Goal: Transaction & Acquisition: Book appointment/travel/reservation

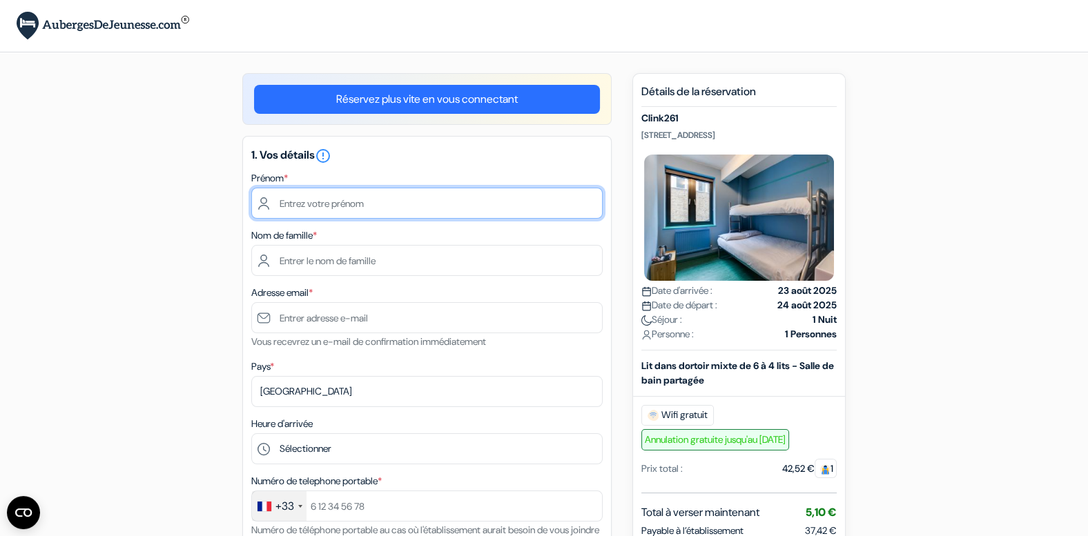
click at [352, 202] on input "text" at bounding box center [426, 203] width 351 height 31
type input "[PERSON_NAME]"
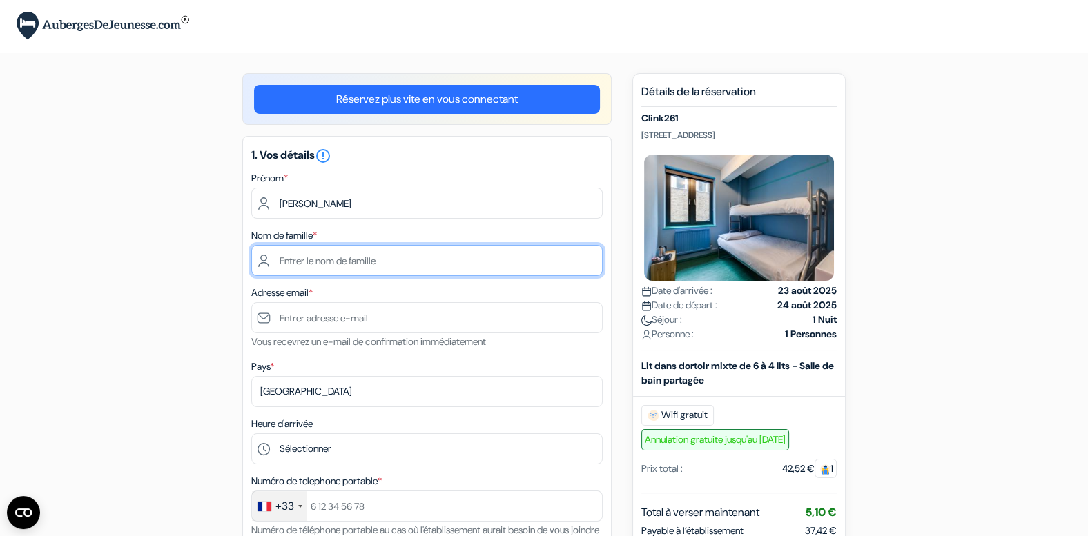
type input "[PERSON_NAME]"
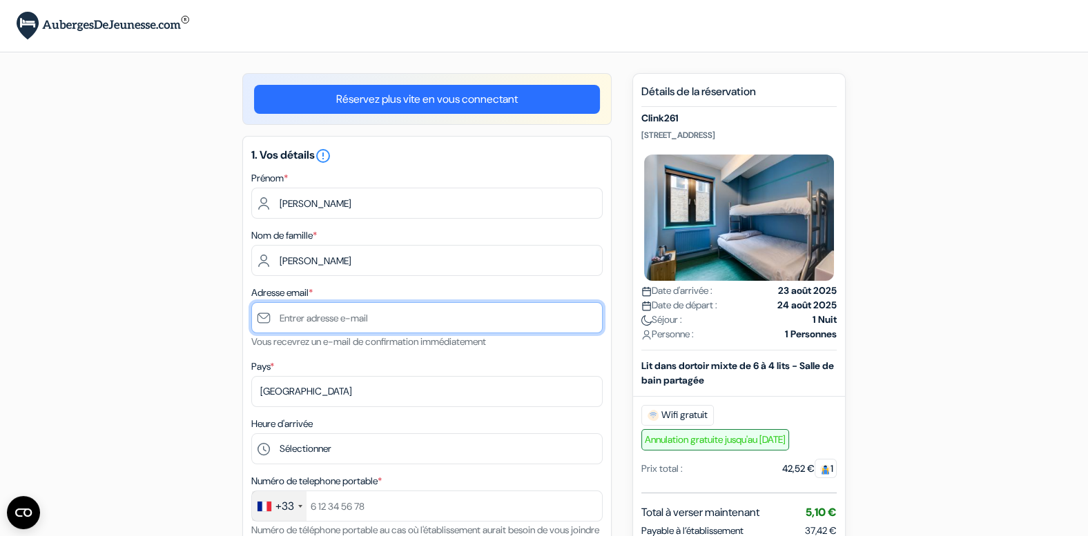
type input "[EMAIL_ADDRESS][DOMAIN_NAME]"
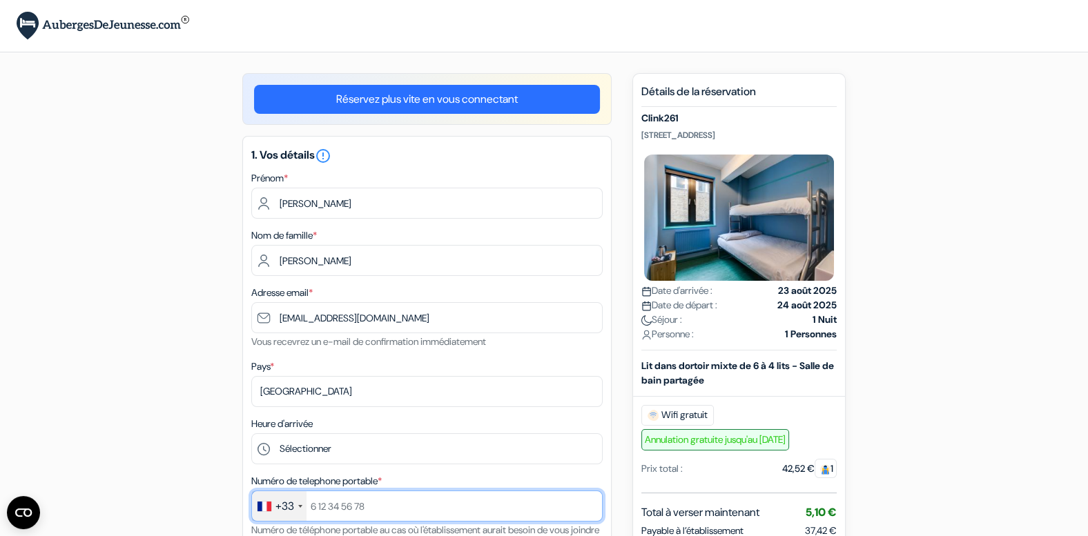
type input "0784931430"
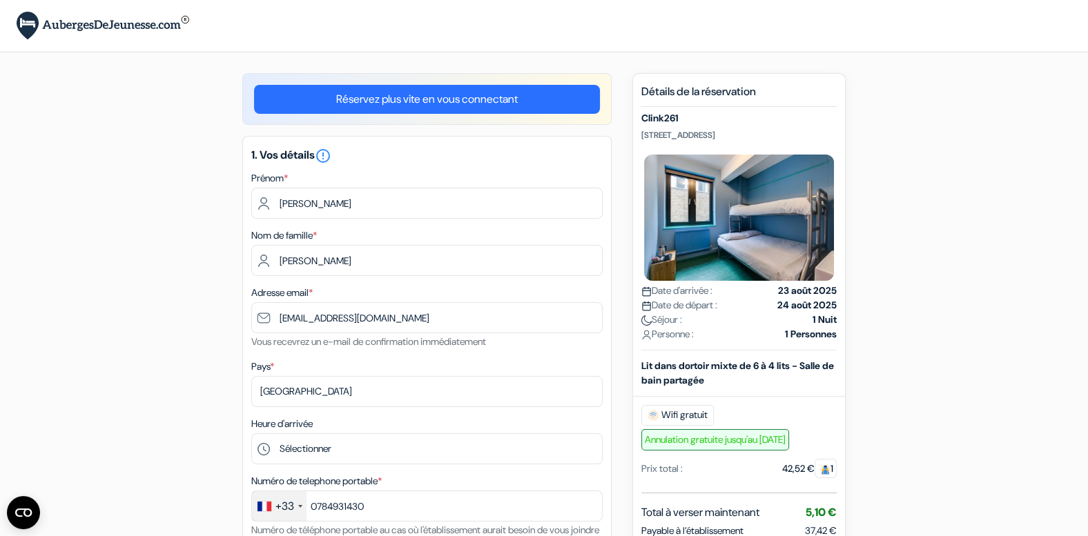
select select "04"
select select "2027"
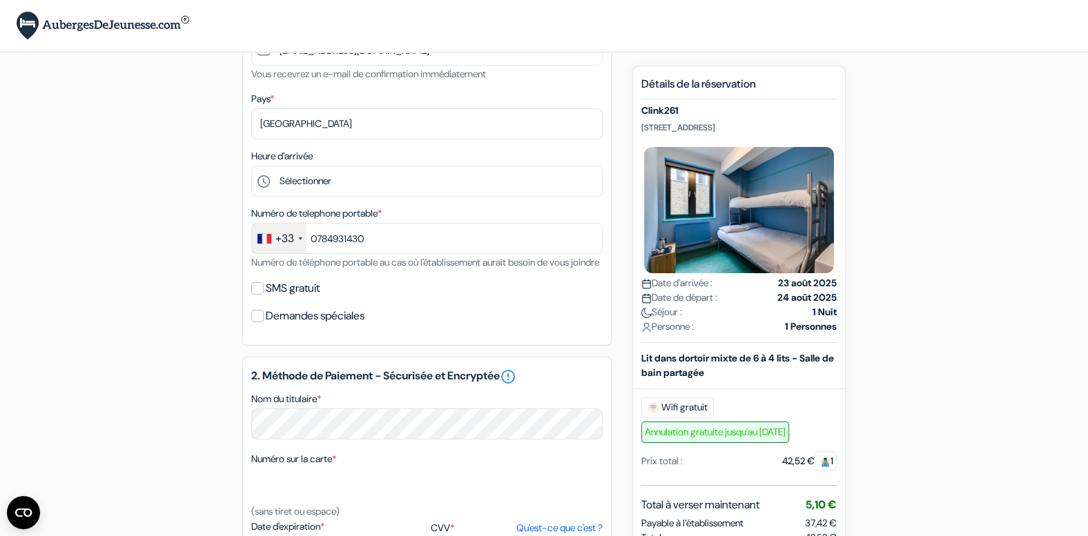
scroll to position [243, 0]
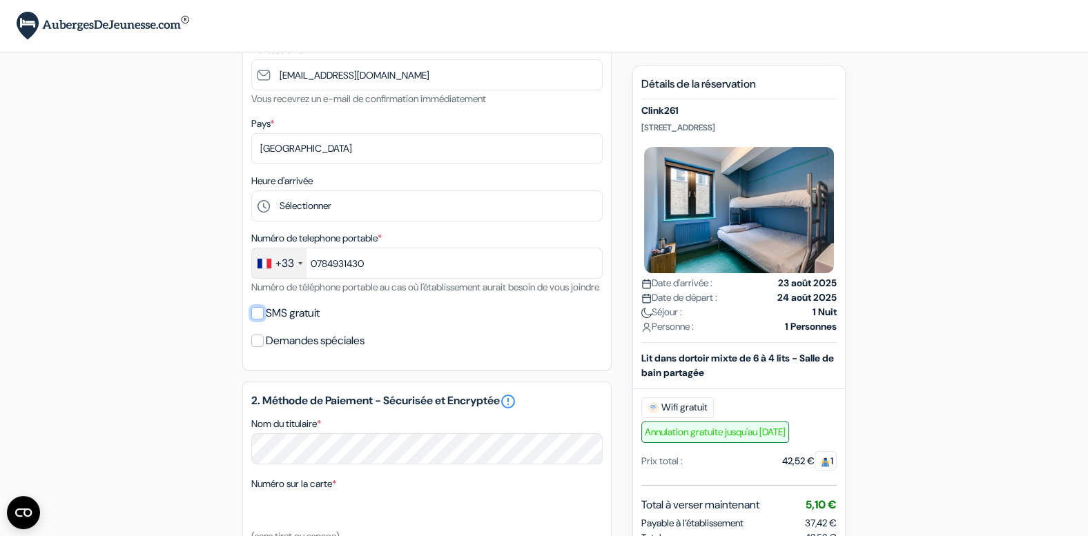
click at [259, 320] on input "SMS gratuit" at bounding box center [257, 313] width 12 height 12
checkbox input "true"
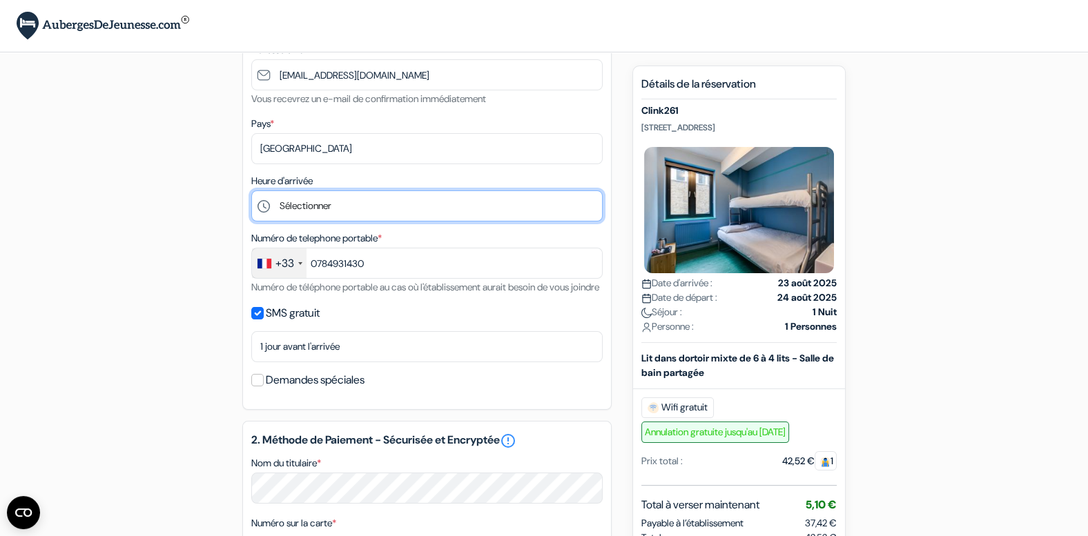
click at [303, 191] on select "Sélectionner 1:00 2:00 3:00 4:00 5:00 6:00 7:00 8:00 9:00 10:00 11:00 12:00 13:…" at bounding box center [426, 206] width 351 height 31
select select "22"
click at [251, 191] on select "Sélectionner 1:00 2:00 3:00 4:00 5:00 6:00 7:00 8:00 9:00 10:00 11:00 12:00 13:…" at bounding box center [426, 206] width 351 height 31
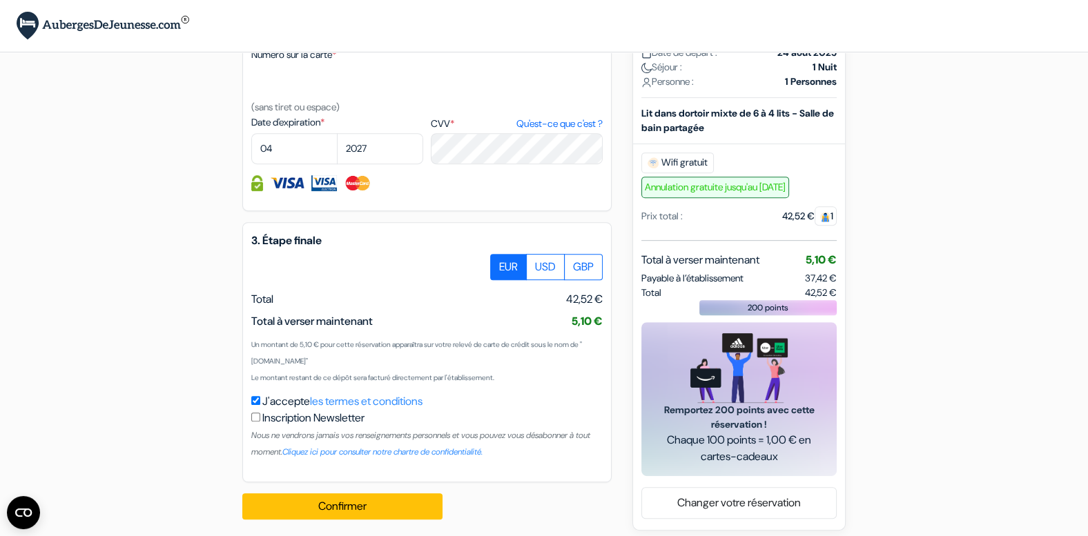
scroll to position [733, 0]
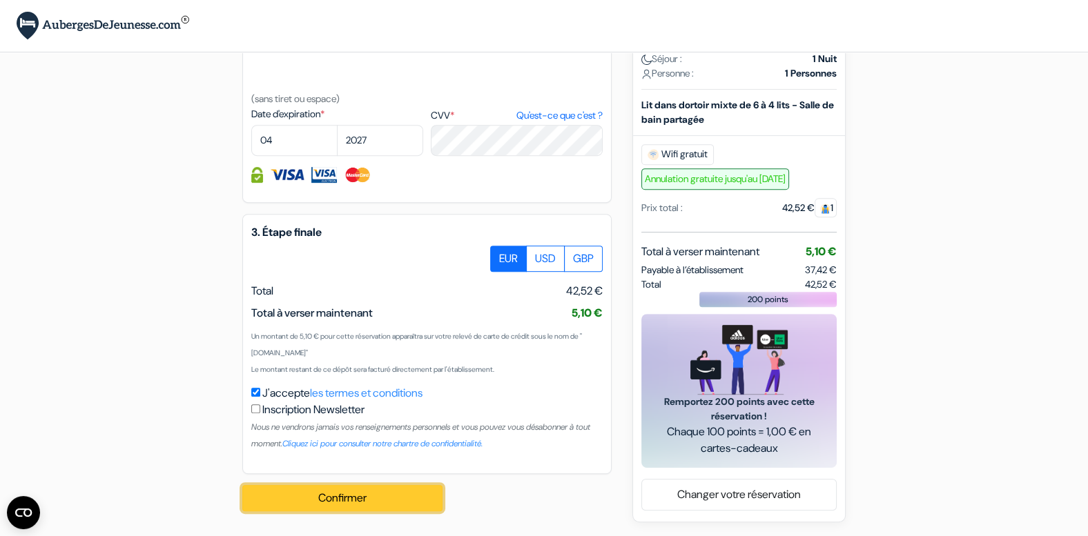
click at [289, 499] on button "Confirmer Loading..." at bounding box center [342, 498] width 200 height 26
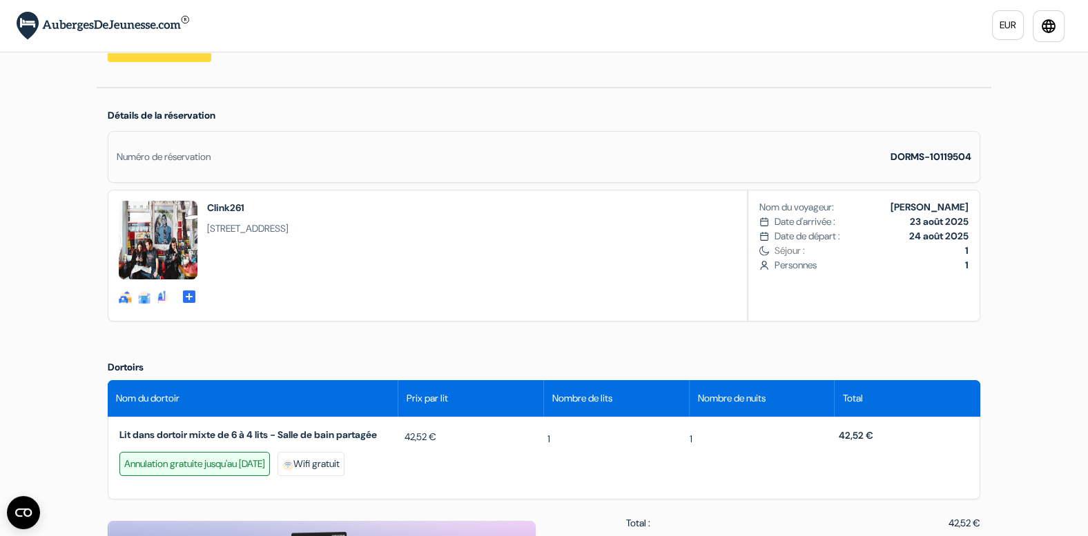
scroll to position [293, 0]
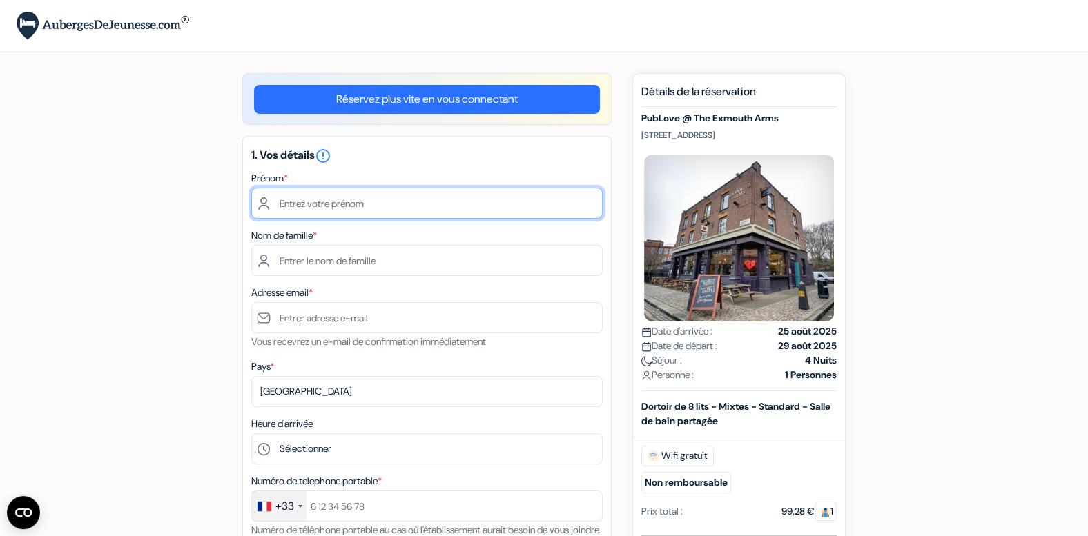
click at [373, 190] on input "text" at bounding box center [426, 203] width 351 height 31
type input "[PERSON_NAME]"
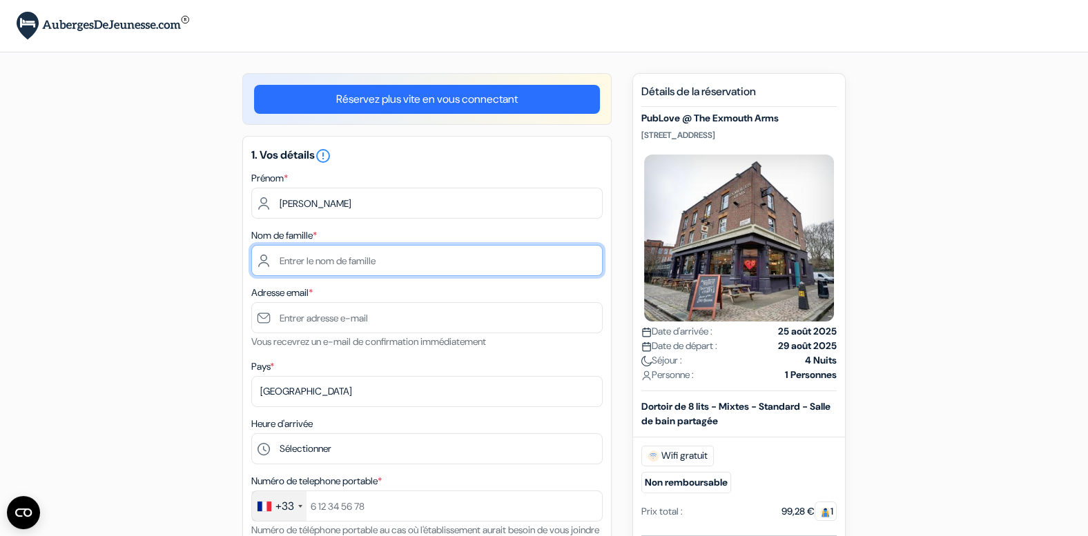
type input "[PERSON_NAME]"
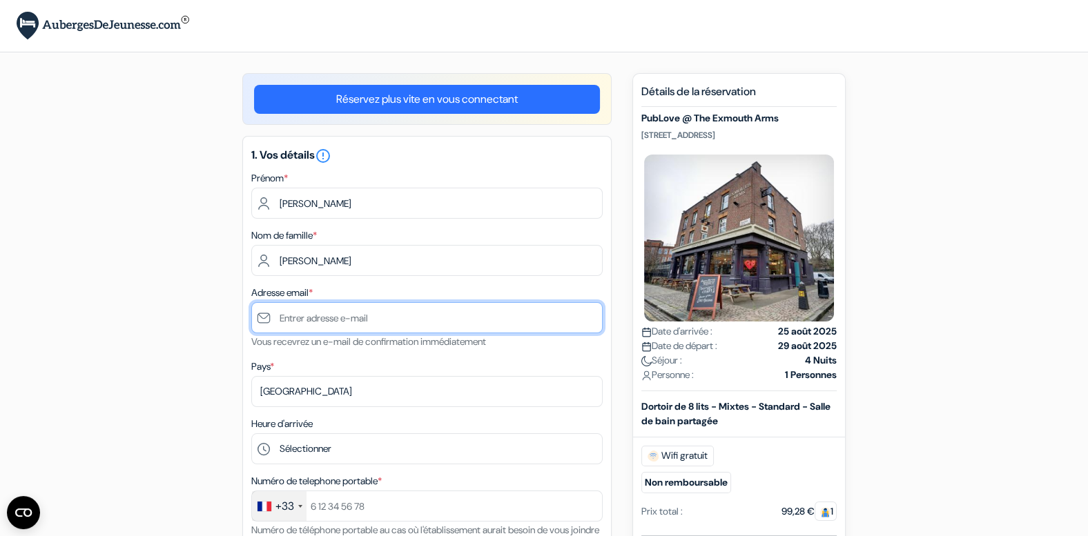
type input "[EMAIL_ADDRESS][DOMAIN_NAME]"
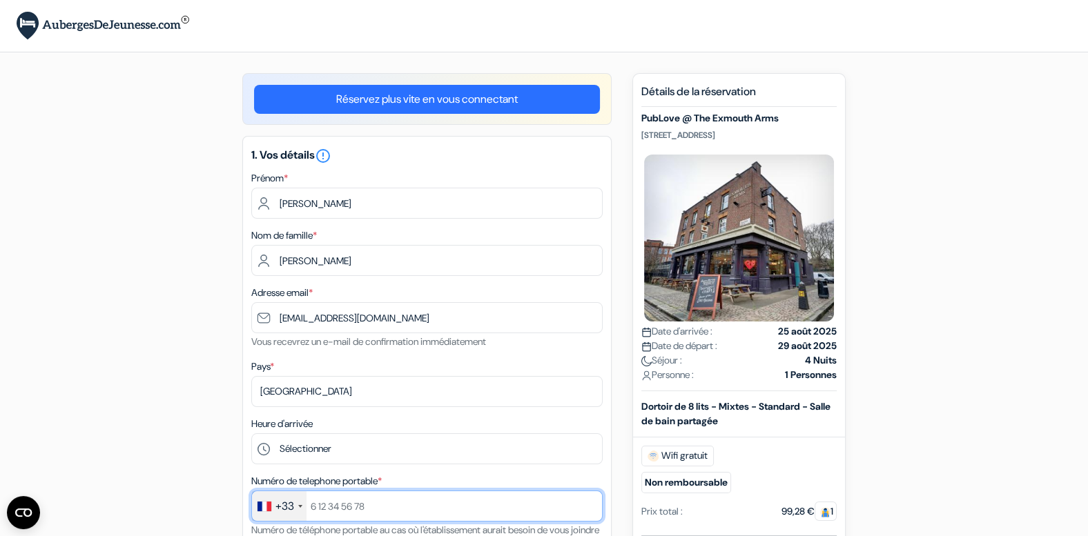
type input "0784931430"
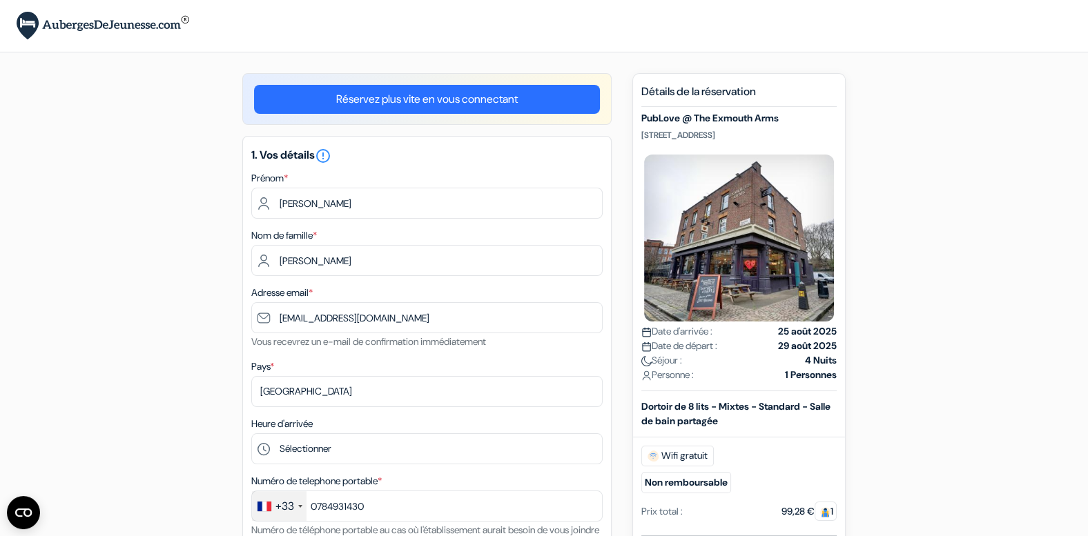
select select "04"
select select "2027"
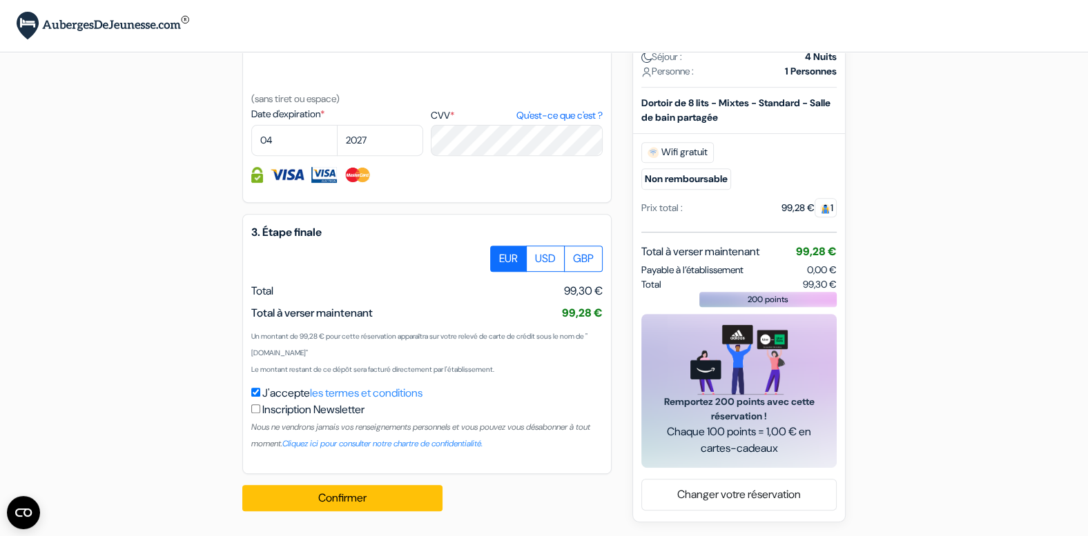
scroll to position [693, 0]
click at [283, 505] on button "Confirmer Loading..." at bounding box center [342, 498] width 200 height 26
